Goal: Information Seeking & Learning: Learn about a topic

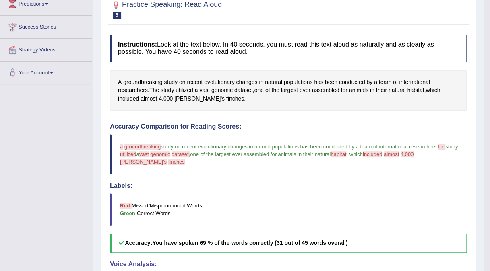
click at [489, 2] on body "Toggle navigation Home Practice Questions Speaking Practice Read Aloud Repeat S…" at bounding box center [245, 19] width 490 height 271
click at [489, 4] on html "Toggle navigation Home Practice Questions Speaking Practice Read Aloud Repeat S…" at bounding box center [245, 19] width 490 height 271
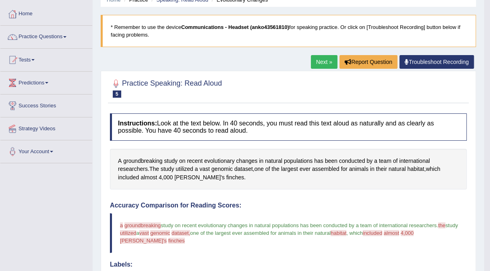
scroll to position [35, 0]
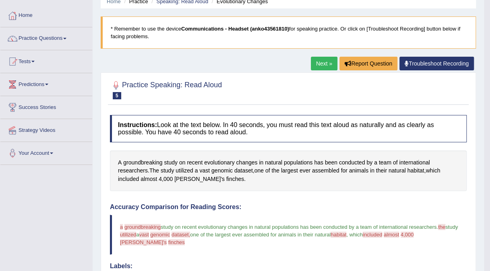
click at [327, 60] on link "Next »" at bounding box center [324, 64] width 27 height 14
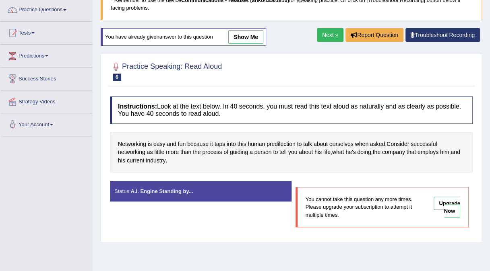
scroll to position [64, 0]
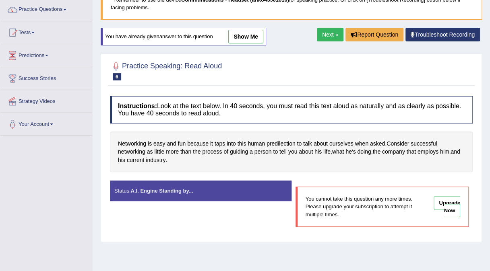
click at [325, 35] on link "Next »" at bounding box center [330, 35] width 27 height 14
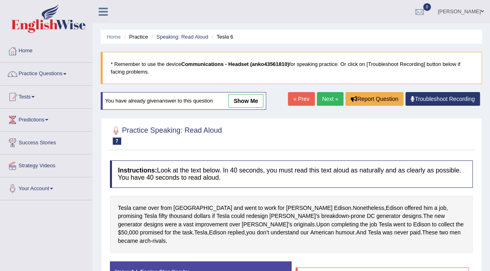
click at [320, 101] on link "Next »" at bounding box center [330, 99] width 27 height 14
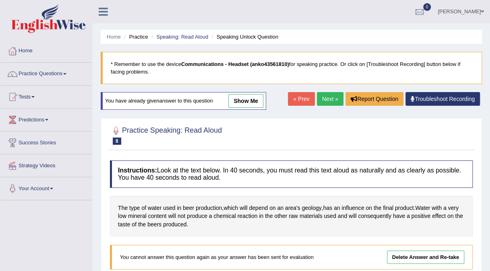
click at [320, 101] on link "Next »" at bounding box center [330, 99] width 27 height 14
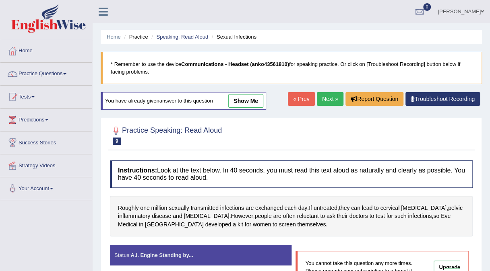
click at [301, 100] on link "« Prev" at bounding box center [301, 99] width 27 height 14
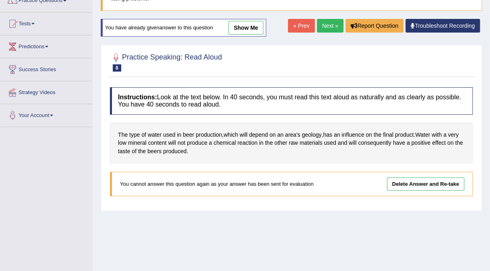
scroll to position [75, 0]
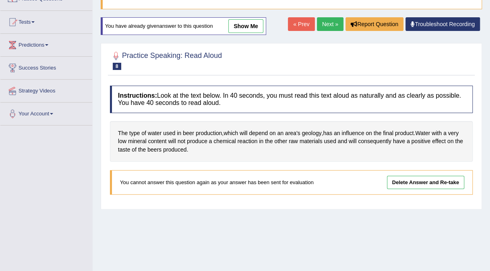
click at [410, 182] on link "Delete Answer and Re-take" at bounding box center [425, 182] width 77 height 13
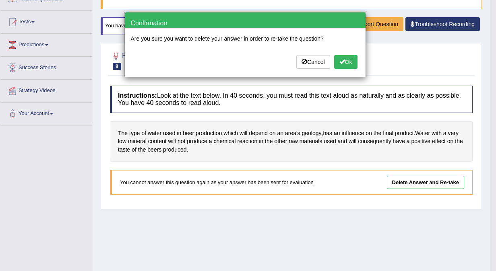
click at [343, 61] on span at bounding box center [342, 62] width 6 height 6
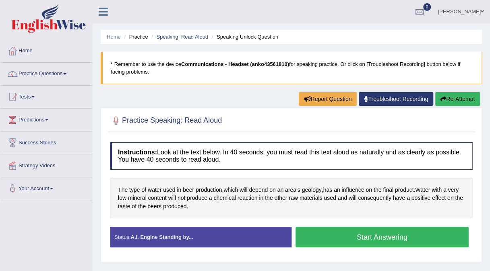
click at [365, 232] on button "Start Answering" at bounding box center [381, 237] width 173 height 21
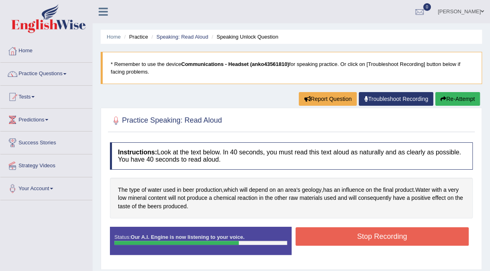
click at [365, 232] on button "Stop Recording" at bounding box center [381, 236] width 173 height 19
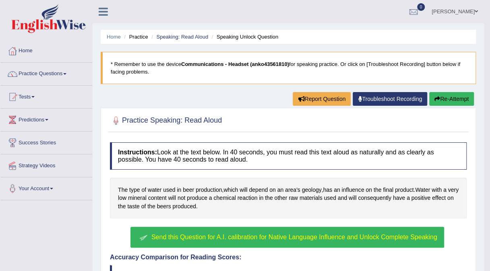
click at [192, 97] on div "Home Practice Speaking: Read Aloud Speaking Unlock Question * Remember to use t…" at bounding box center [288, 240] width 391 height 481
click at [303, 234] on span "Send this Question for A.I. calibration for Native Language Influence and Unloc…" at bounding box center [294, 237] width 286 height 7
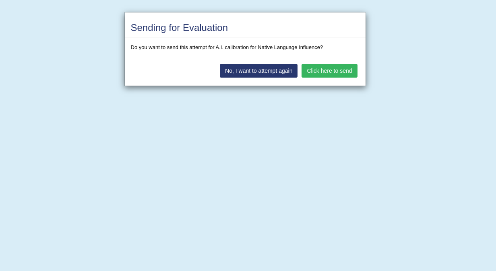
click at [335, 66] on button "Click here to send" at bounding box center [329, 71] width 56 height 14
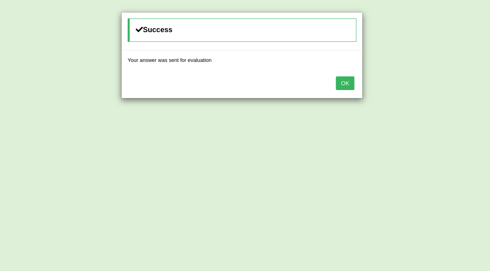
click at [348, 83] on button "OK" at bounding box center [345, 83] width 19 height 14
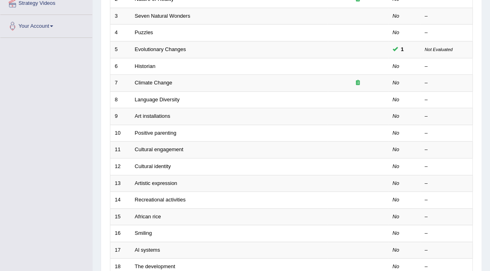
scroll to position [163, 0]
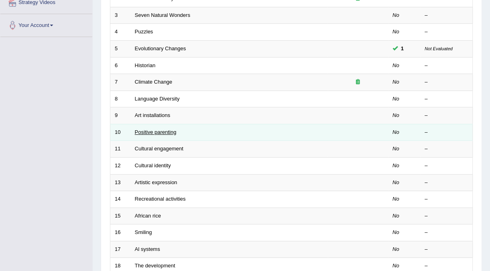
click at [157, 129] on link "Positive parenting" at bounding box center [155, 132] width 41 height 6
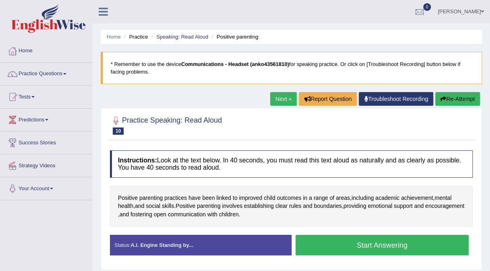
click at [384, 247] on button "Start Answering" at bounding box center [381, 245] width 173 height 21
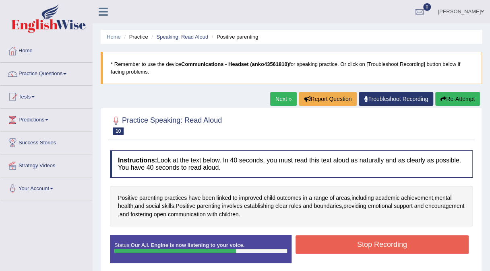
click at [384, 247] on button "Stop Recording" at bounding box center [381, 244] width 173 height 19
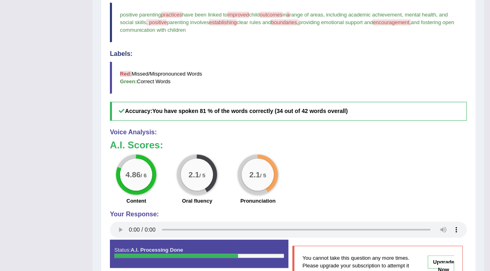
scroll to position [248, 0]
